Goal: Transaction & Acquisition: Purchase product/service

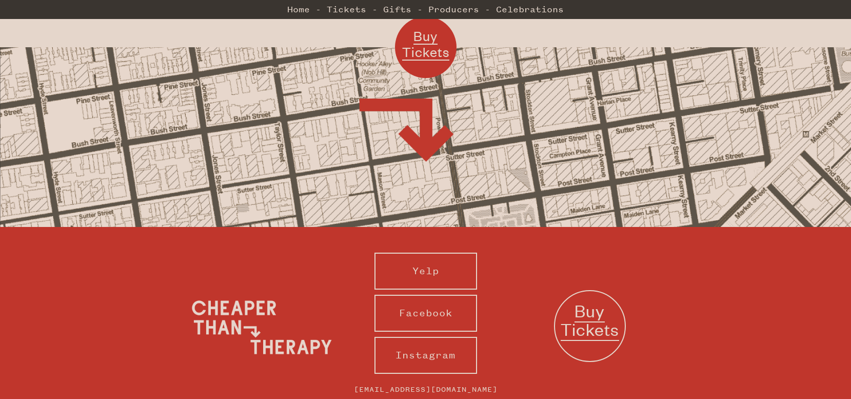
scroll to position [1016, 0]
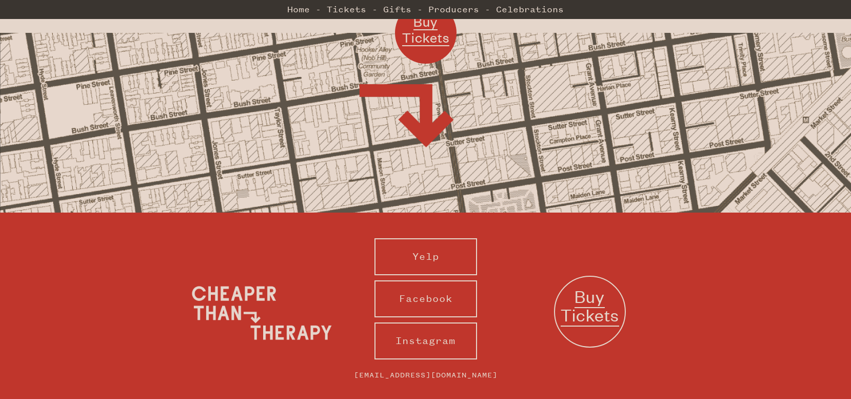
click at [607, 285] on span "Buy Tickets" at bounding box center [590, 306] width 59 height 42
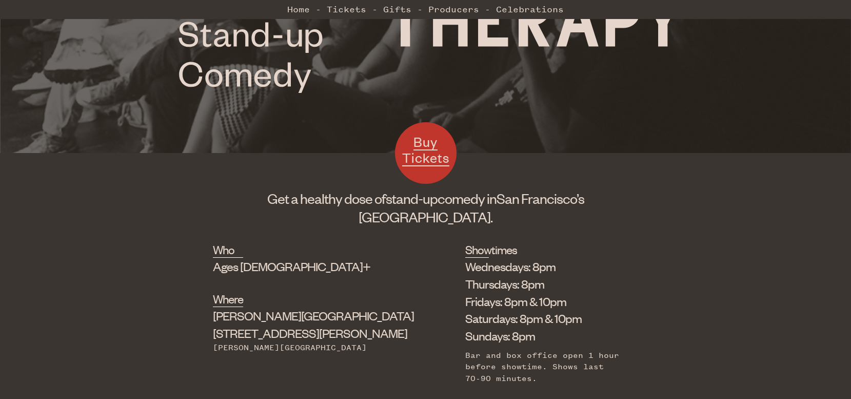
scroll to position [257, 0]
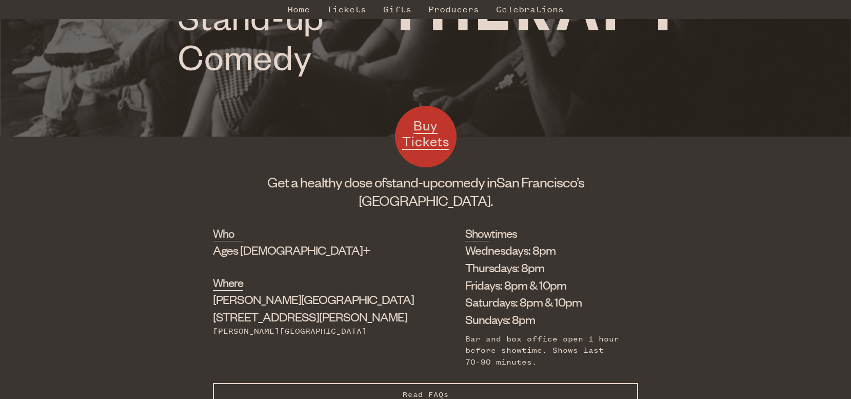
click at [306, 325] on div "[PERSON_NAME][GEOGRAPHIC_DATA]" at bounding box center [313, 330] width 201 height 11
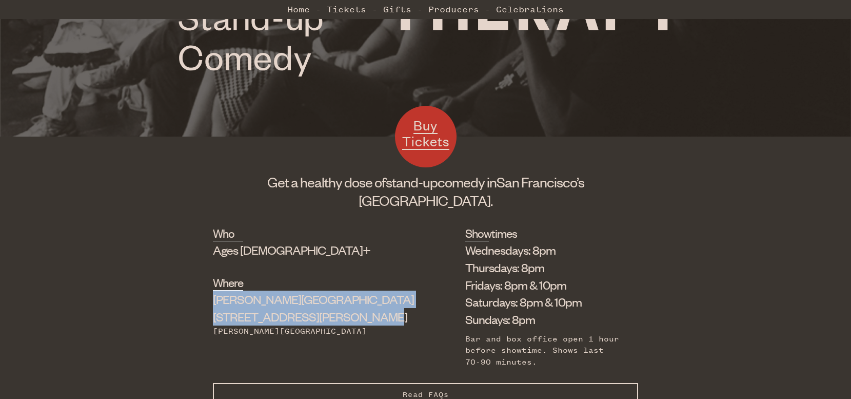
drag, startPoint x: 300, startPoint y: 300, endPoint x: 223, endPoint y: 281, distance: 79.9
click at [223, 281] on div "Who Ages 18+ Where Shelton Theater 533 Sutter St Powell Station Showtimes Wedne…" at bounding box center [426, 304] width 426 height 158
copy div "Shelton Theater 533 Sutter St"
